Goal: Task Accomplishment & Management: Use online tool/utility

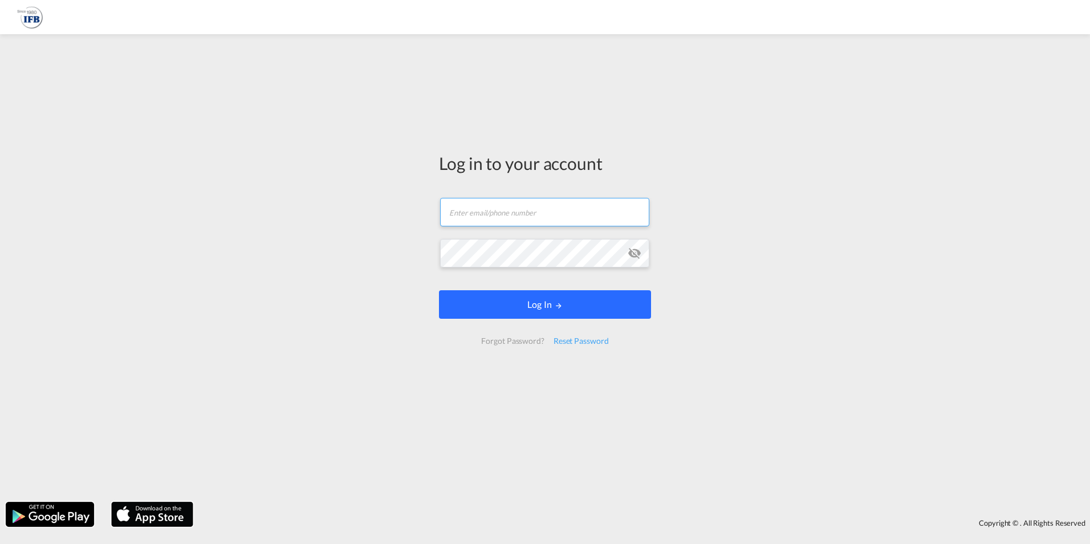
type input "[PERSON_NAME][EMAIL_ADDRESS][PERSON_NAME][DOMAIN_NAME]"
click at [508, 311] on button "Log In" at bounding box center [545, 304] width 212 height 29
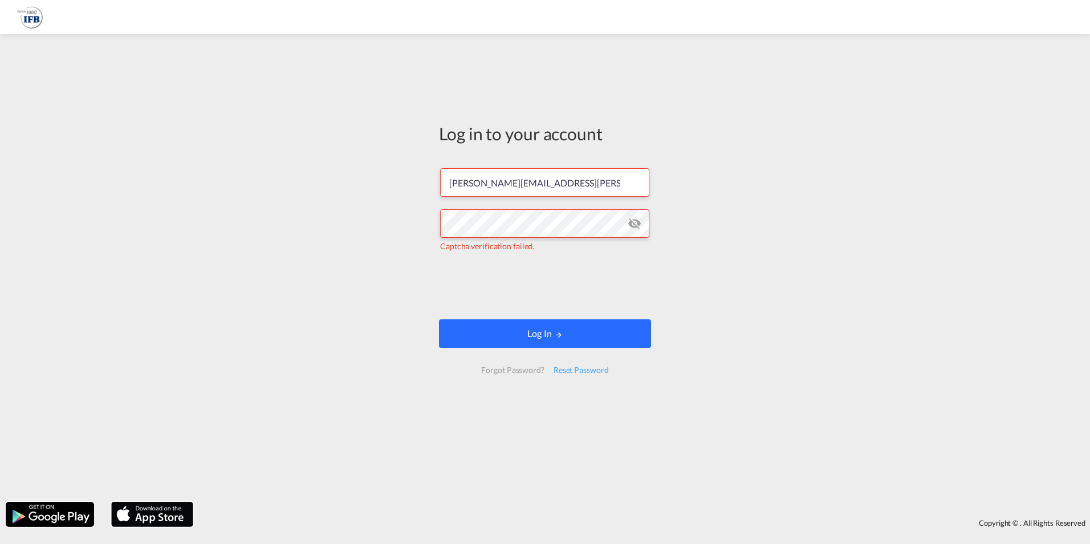
click at [542, 327] on button "Log In" at bounding box center [545, 333] width 212 height 29
